Goal: Check status: Check status

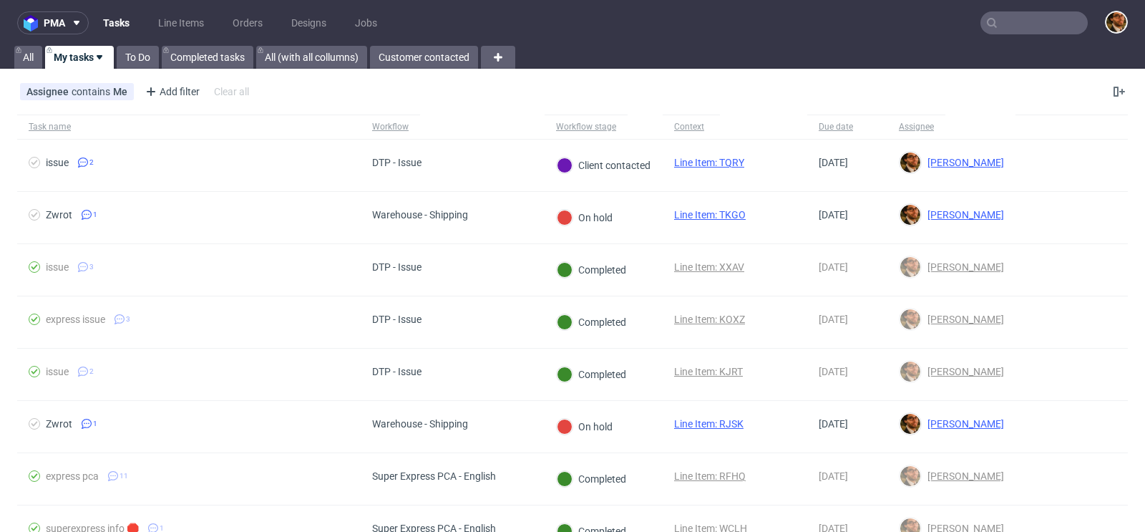
click at [1034, 21] on input "text" at bounding box center [1034, 22] width 107 height 23
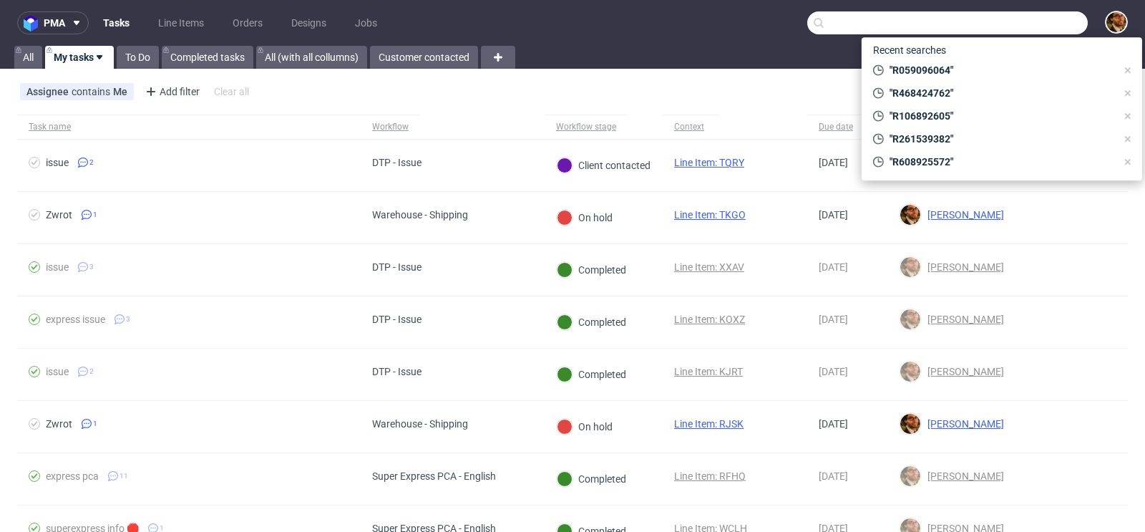
paste input "R622355168"
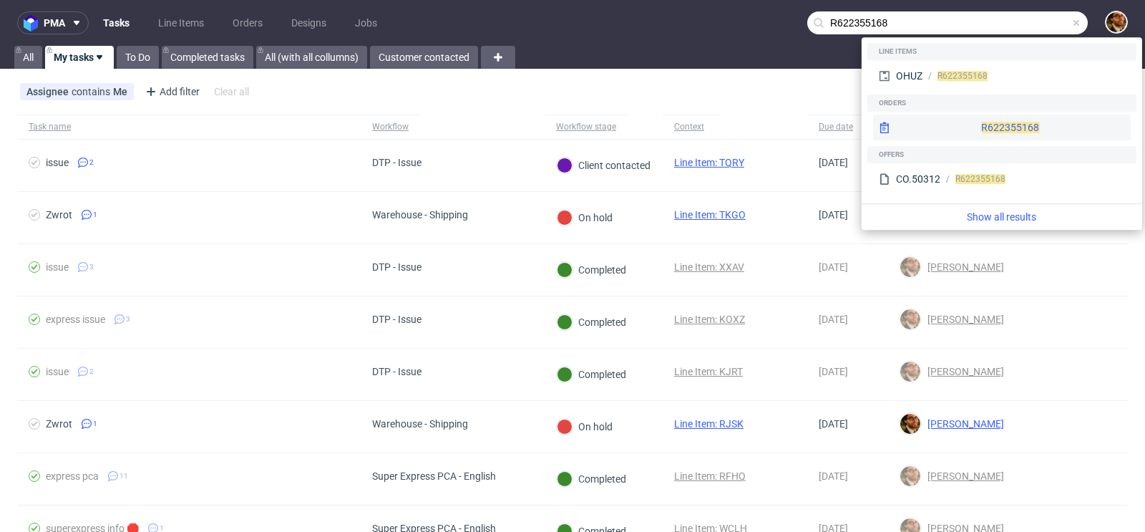
type input "R622355168"
click at [994, 124] on div "R622355168" at bounding box center [1002, 128] width 258 height 26
